Goal: Transaction & Acquisition: Purchase product/service

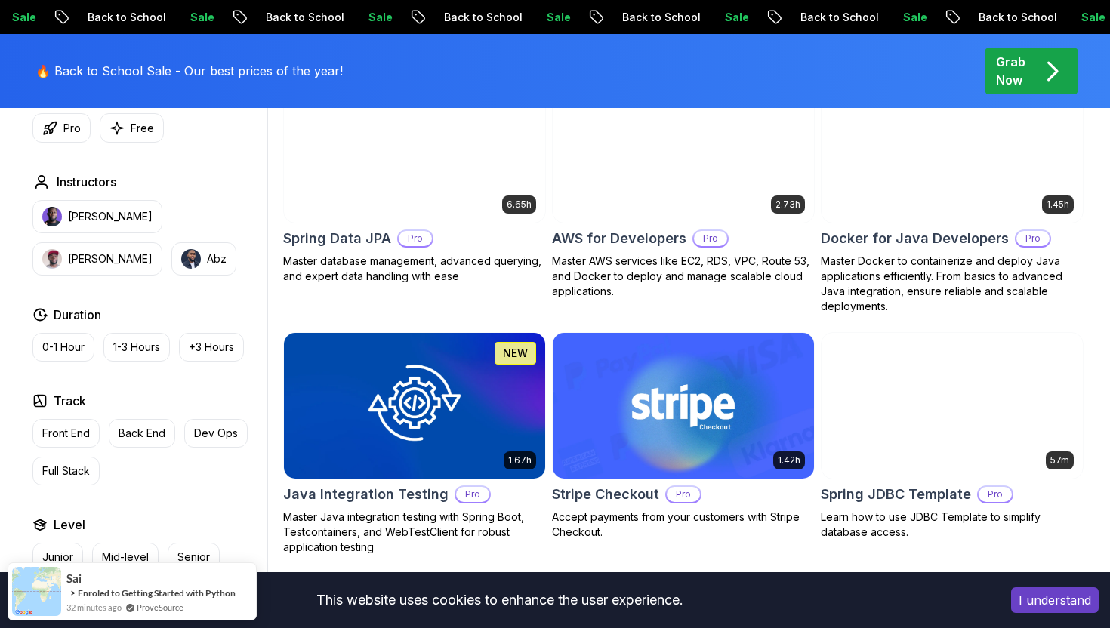
scroll to position [720, 0]
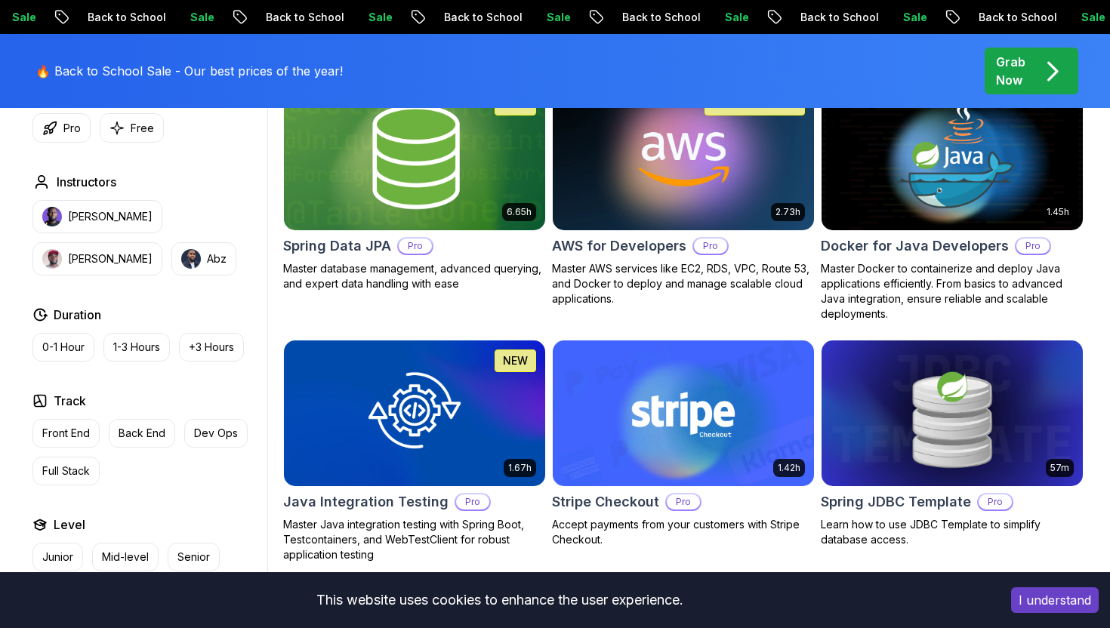
click at [457, 159] on img at bounding box center [414, 156] width 274 height 153
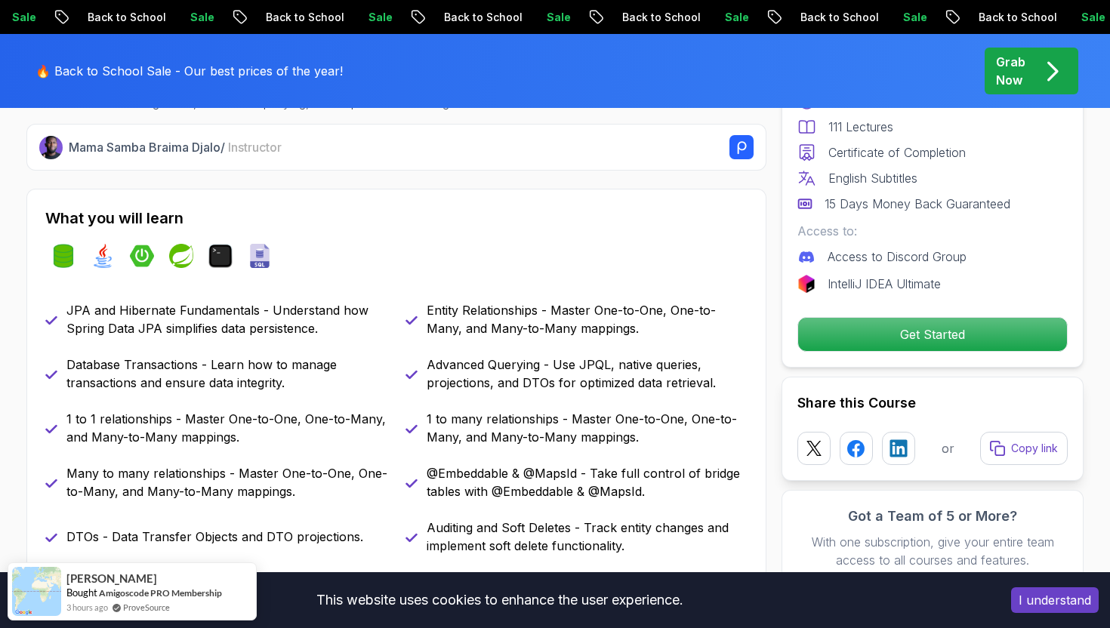
scroll to position [581, 0]
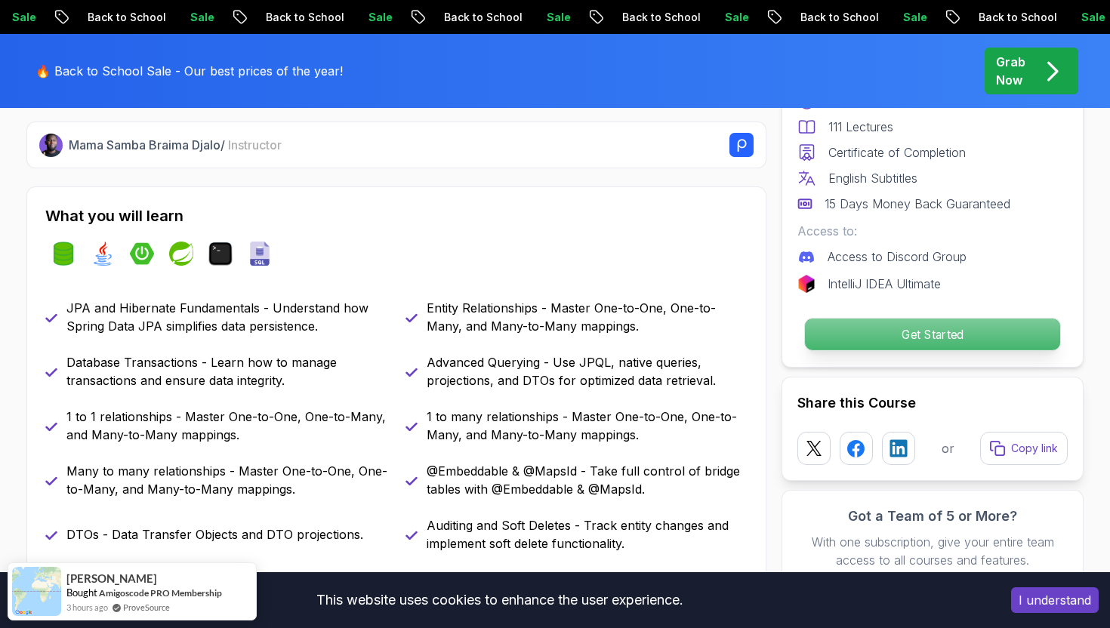
click at [872, 348] on p "Get Started" at bounding box center [932, 335] width 255 height 32
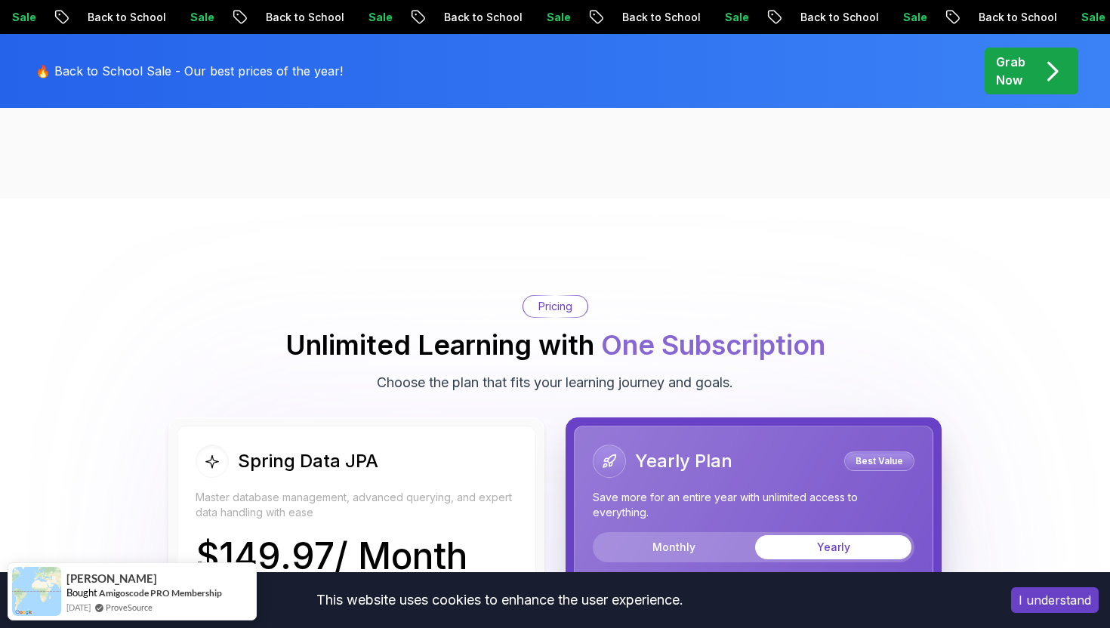
scroll to position [3453, 0]
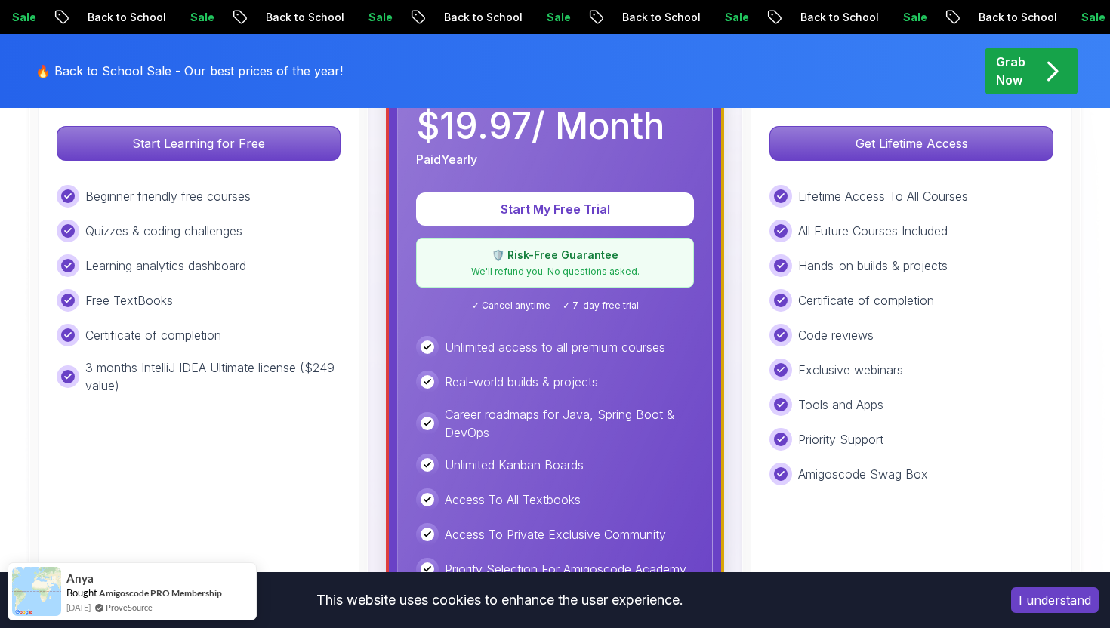
scroll to position [551, 0]
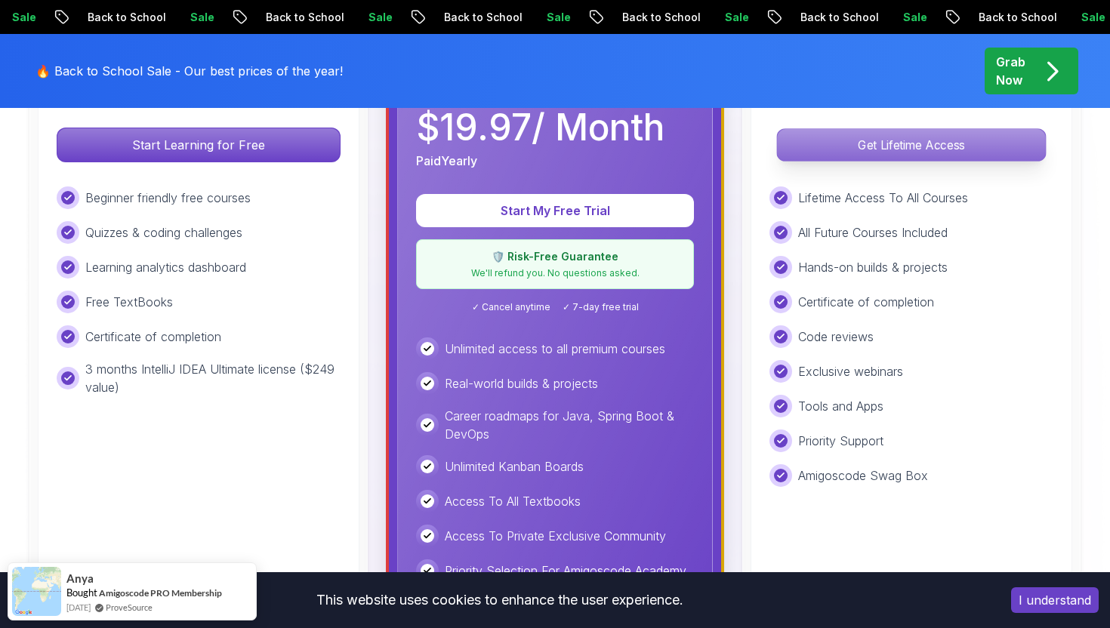
click at [855, 153] on p "Get Lifetime Access" at bounding box center [911, 145] width 268 height 32
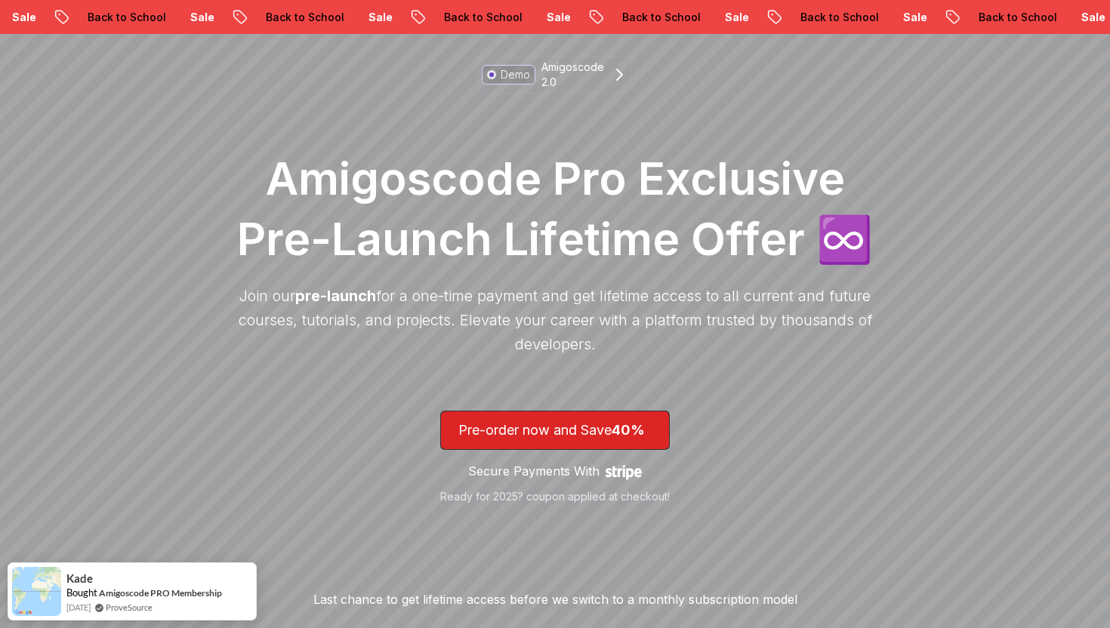
scroll to position [126, 0]
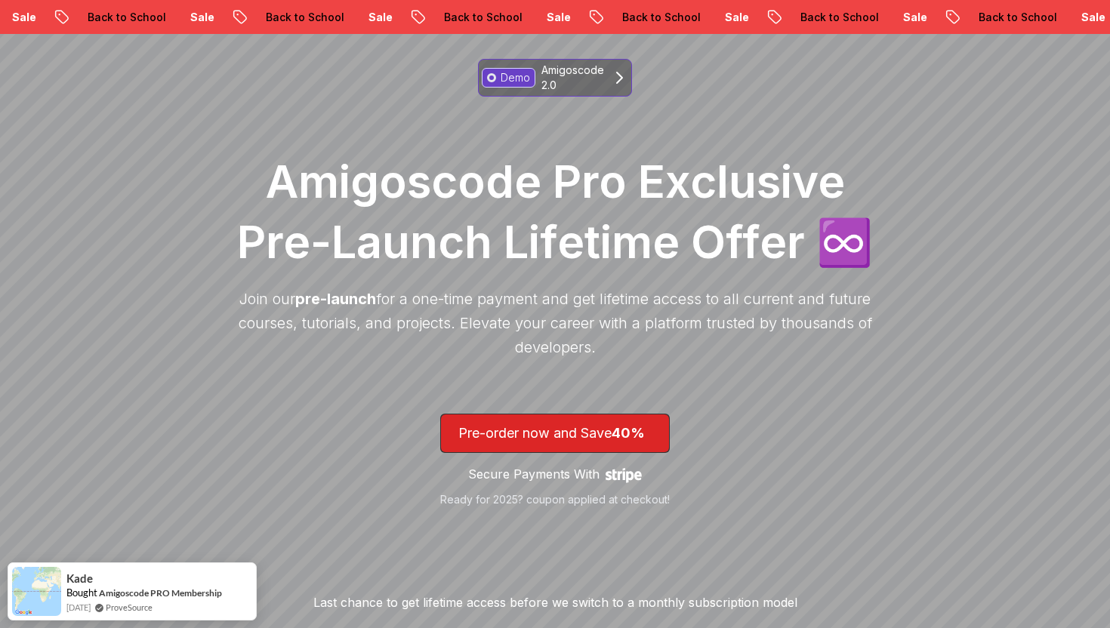
click at [622, 82] on icon at bounding box center [619, 78] width 18 height 18
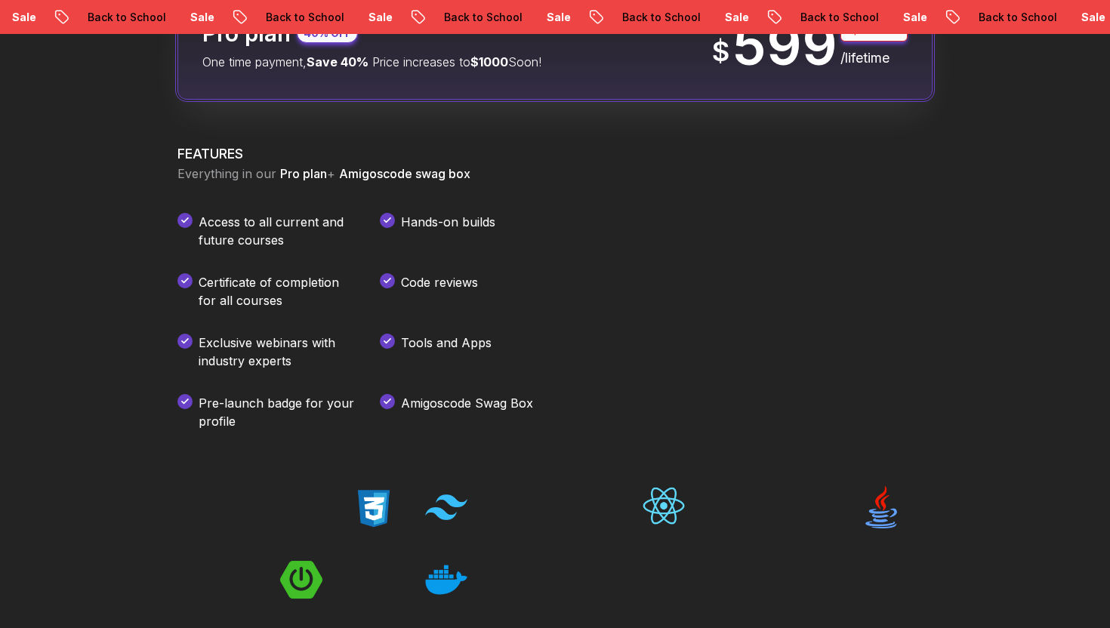
scroll to position [2128, 0]
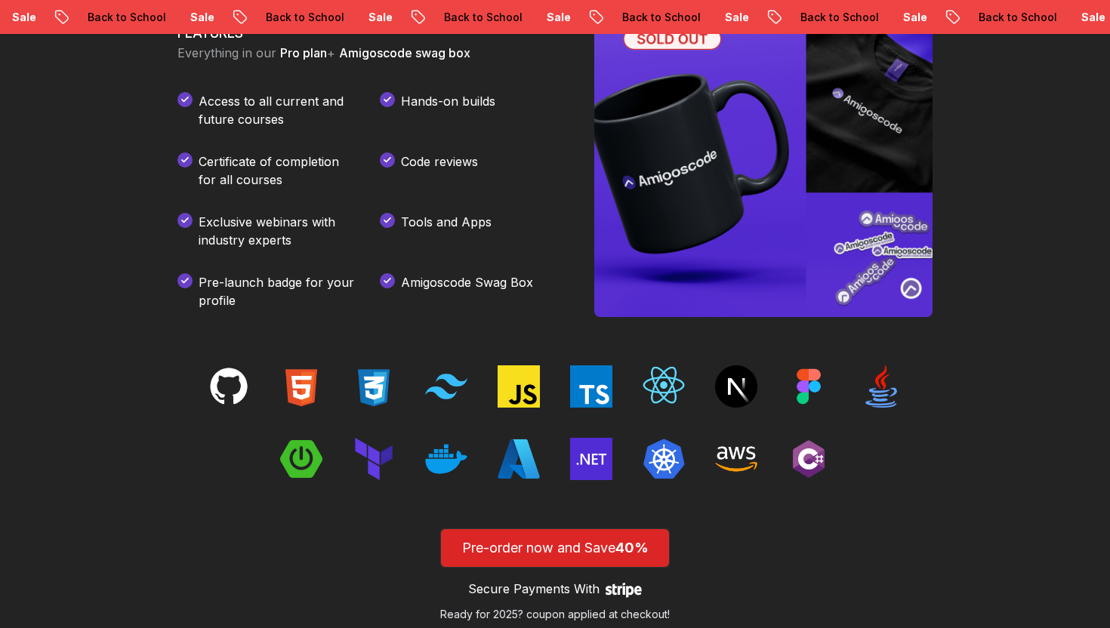
click at [516, 403] on img at bounding box center [519, 387] width 42 height 42
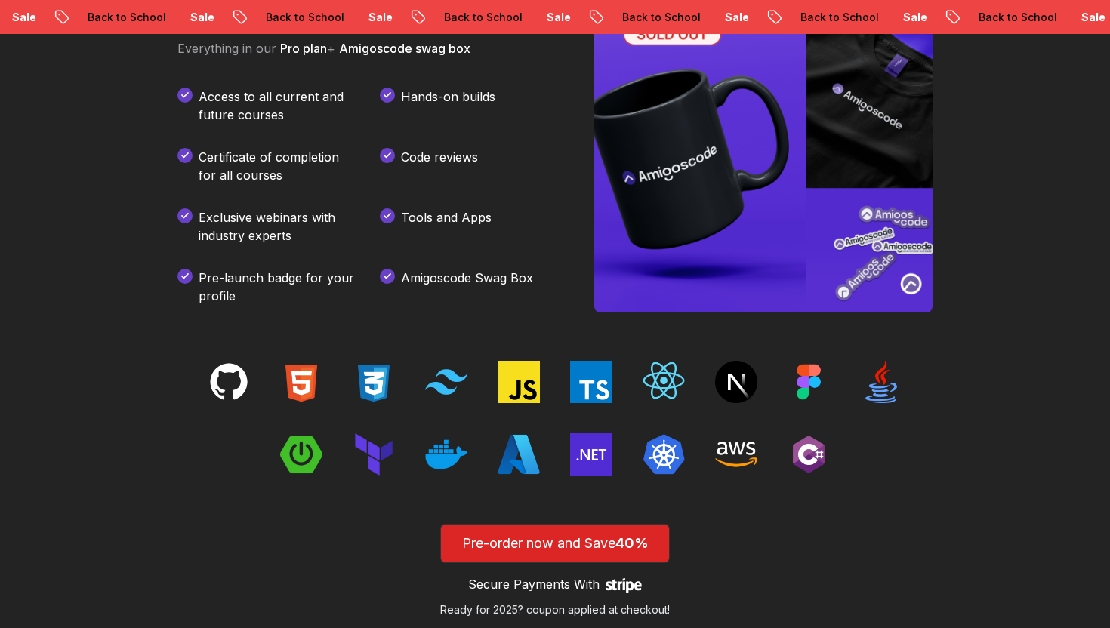
scroll to position [1245, 0]
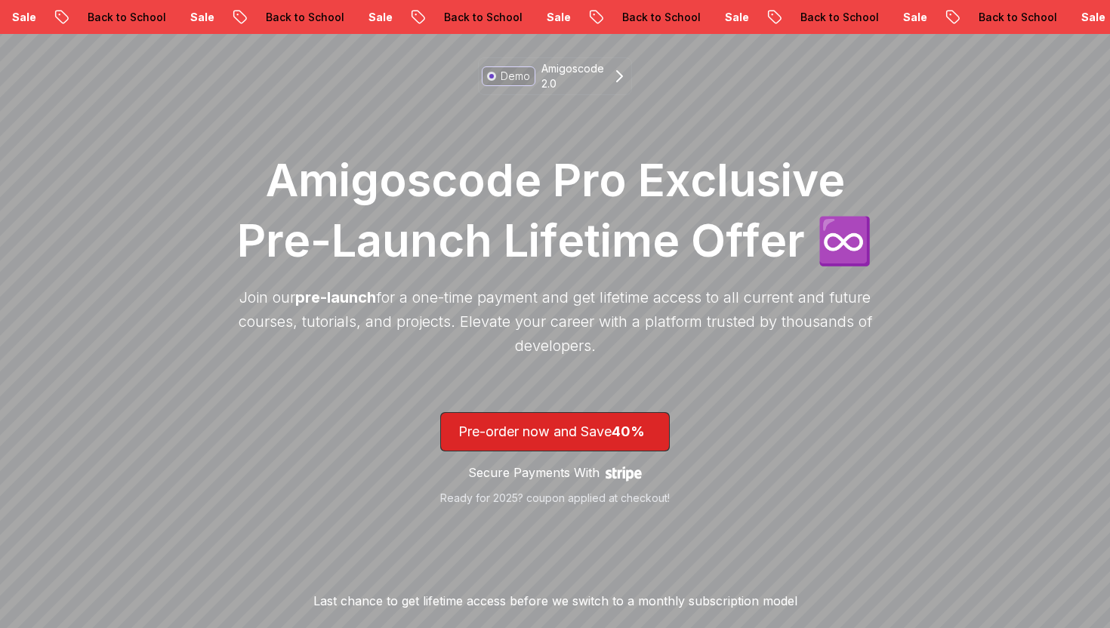
scroll to position [126, 0]
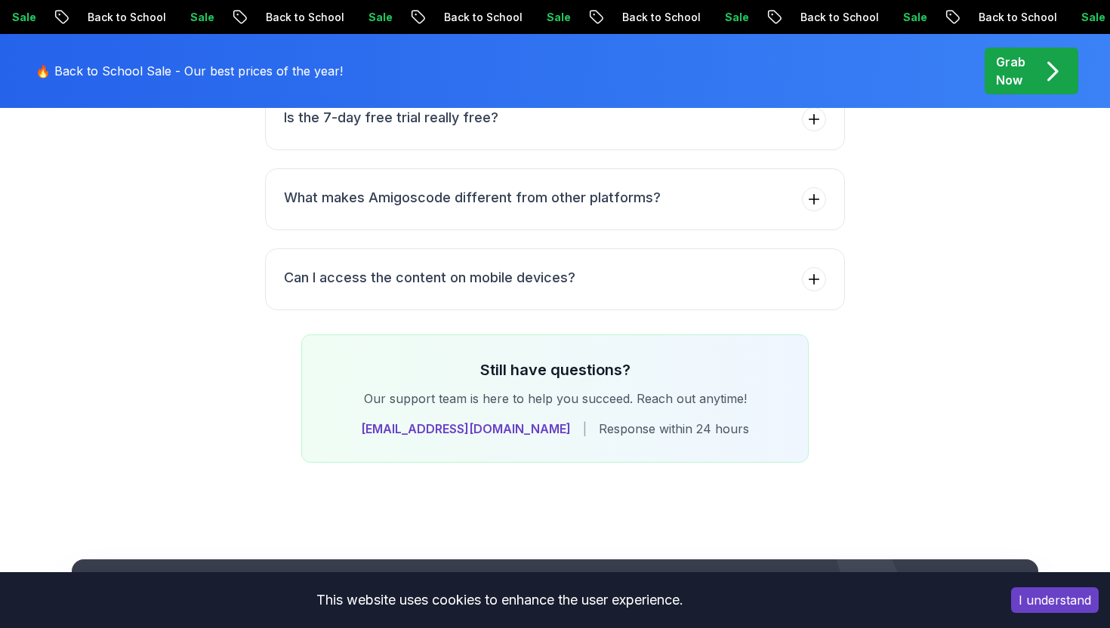
scroll to position [6550, 0]
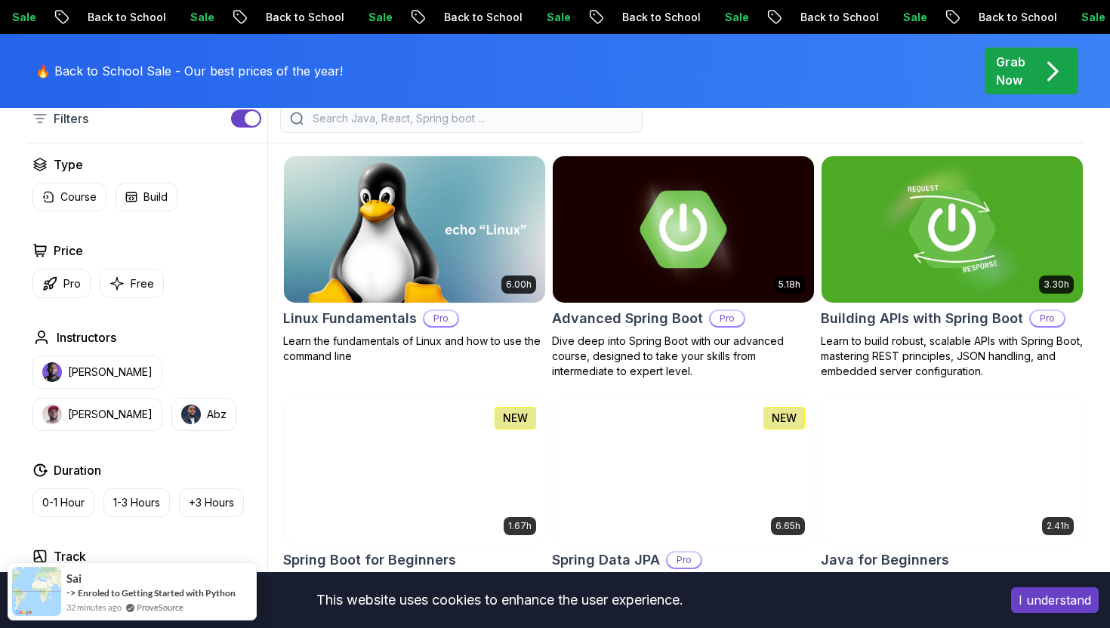
scroll to position [412, 0]
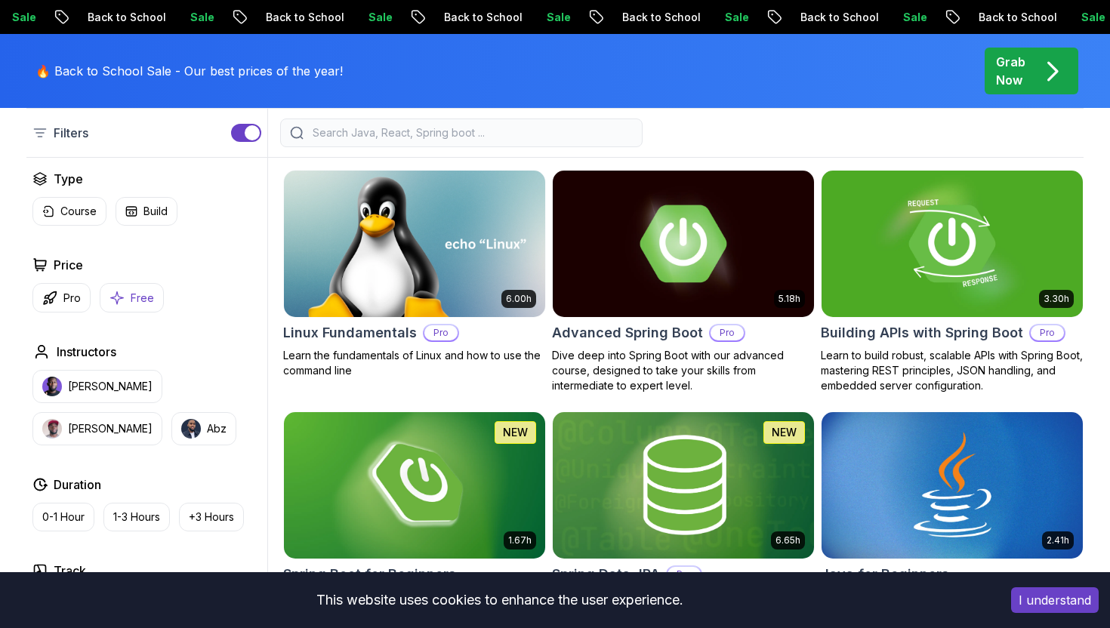
click at [132, 292] on p "Free" at bounding box center [142, 298] width 23 height 15
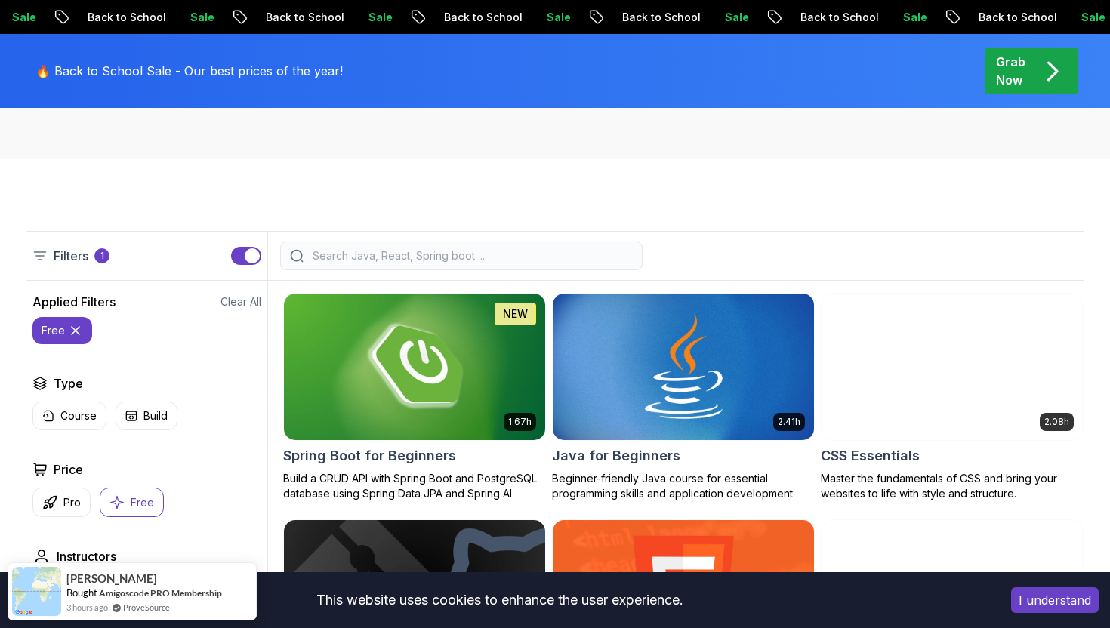
scroll to position [294, 0]
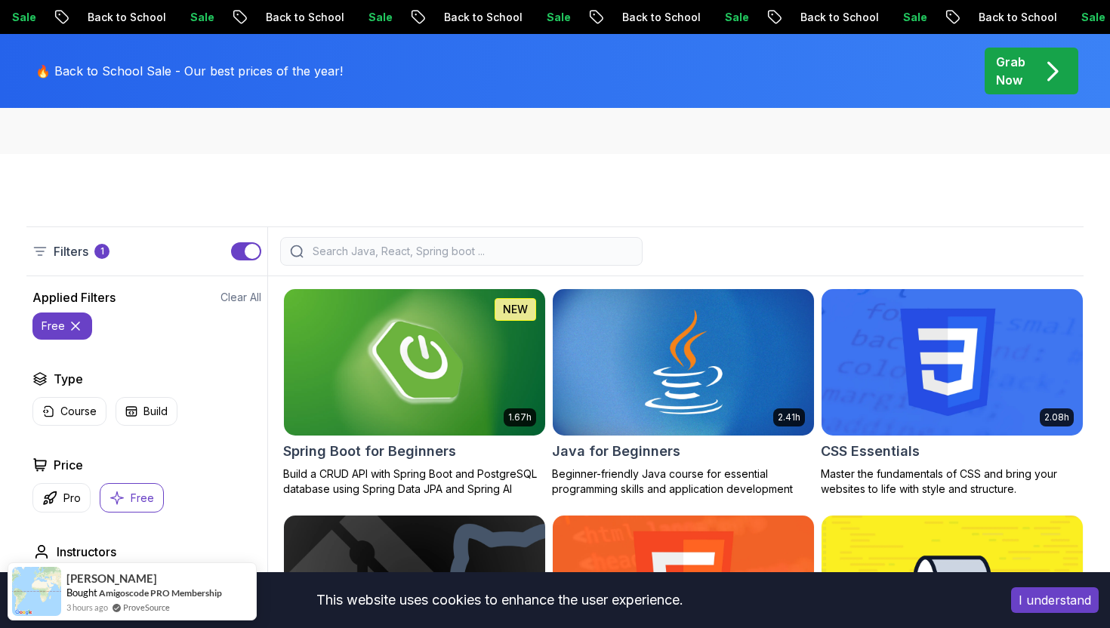
click at [82, 323] on button "free" at bounding box center [62, 326] width 60 height 27
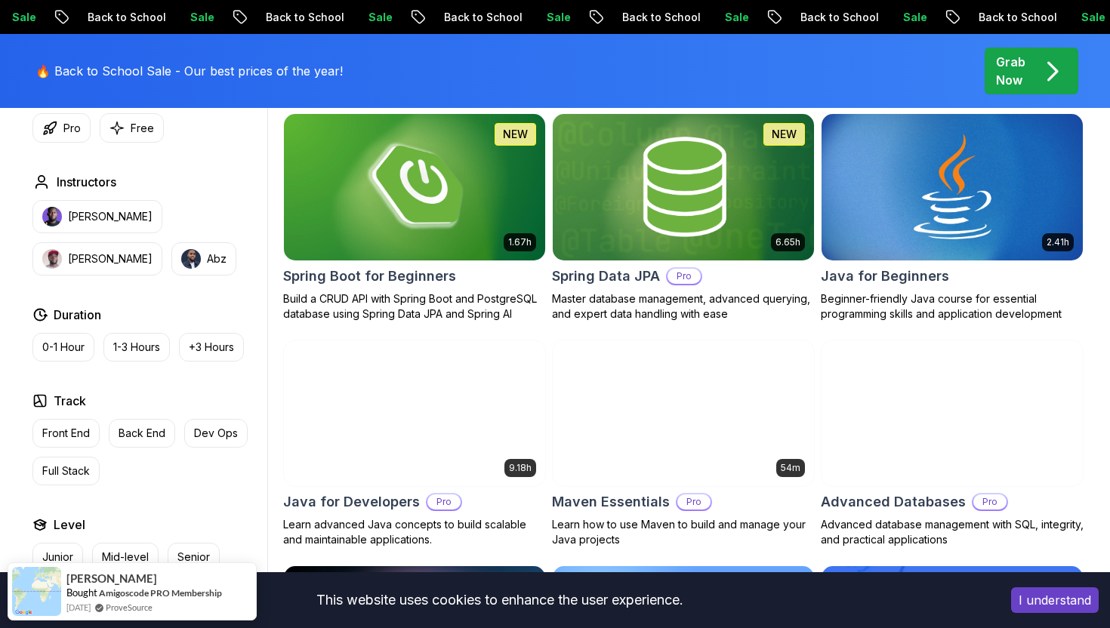
scroll to position [712, 0]
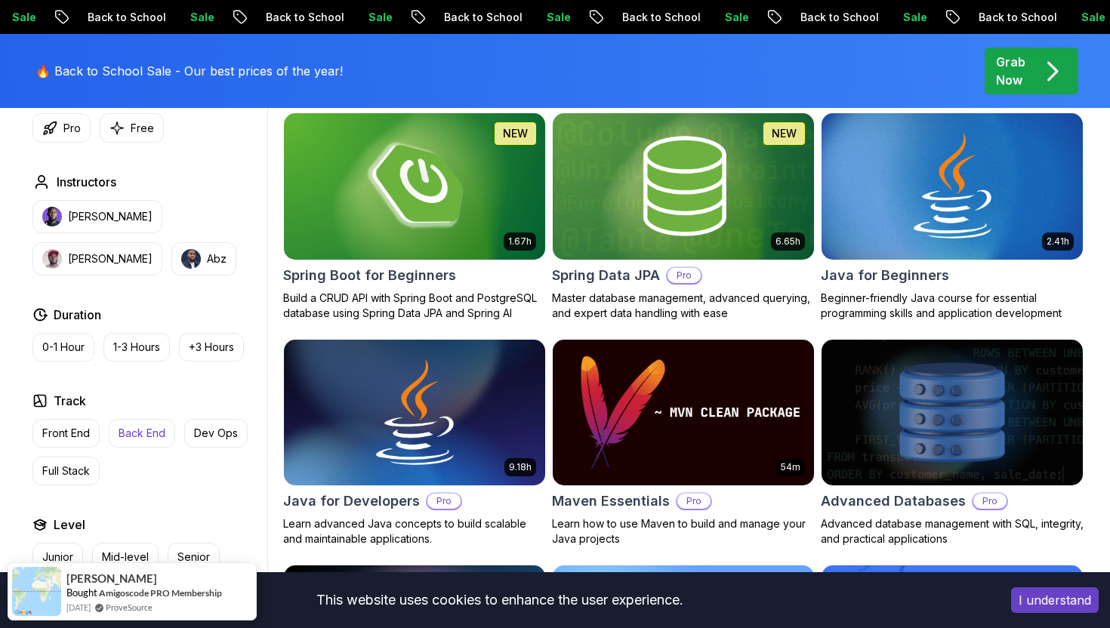
click at [144, 430] on p "Back End" at bounding box center [142, 433] width 47 height 15
